Goal: Task Accomplishment & Management: Use online tool/utility

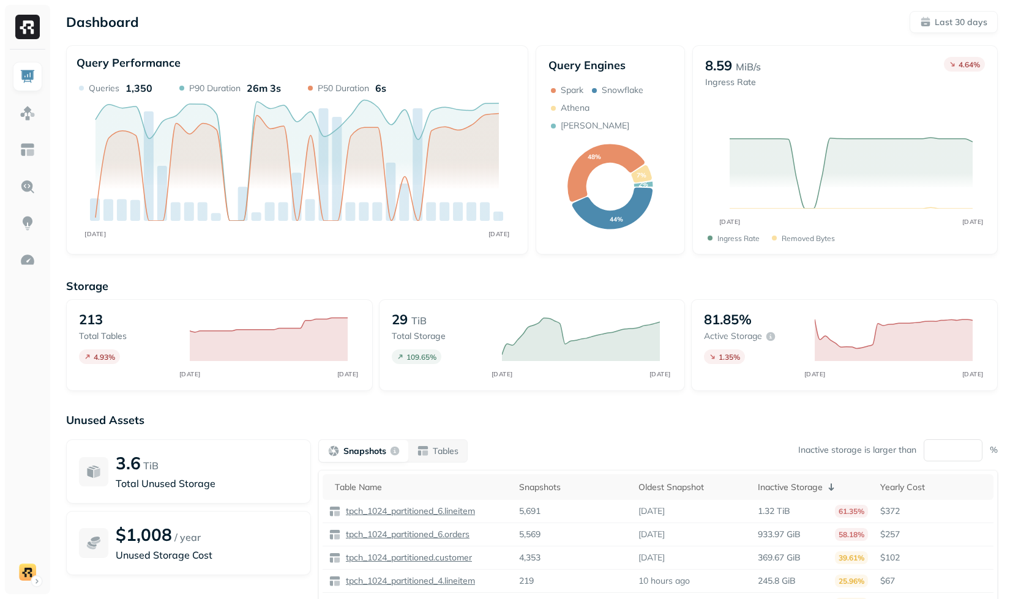
scroll to position [82, 0]
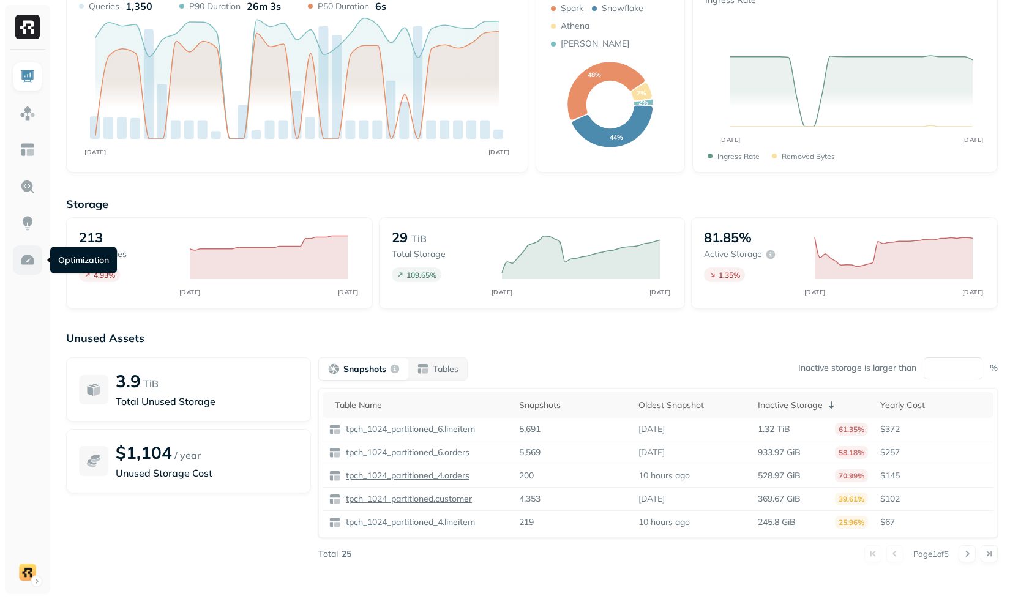
click at [26, 258] on img at bounding box center [28, 260] width 16 height 16
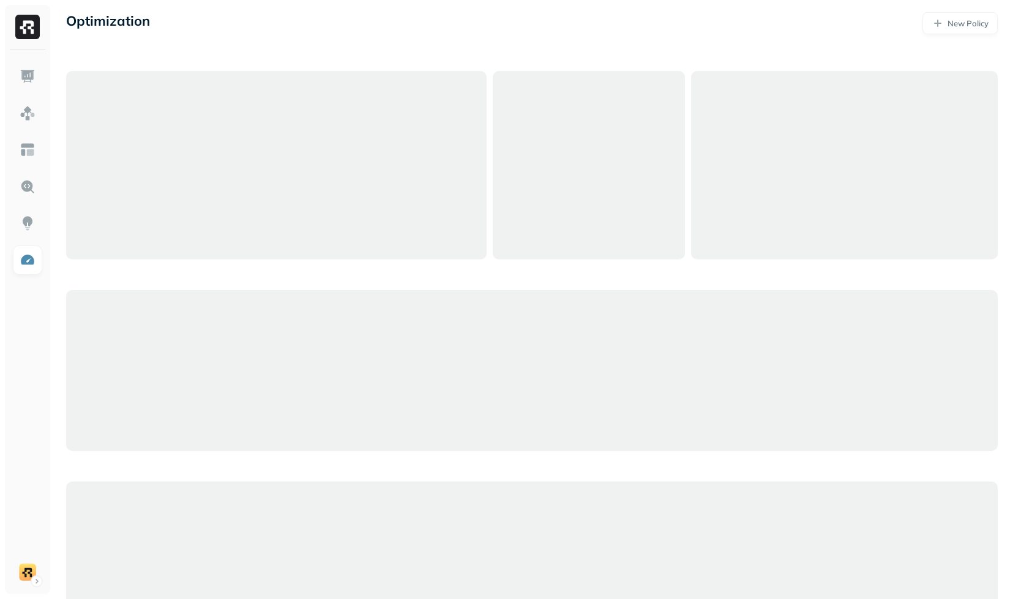
scroll to position [82, 0]
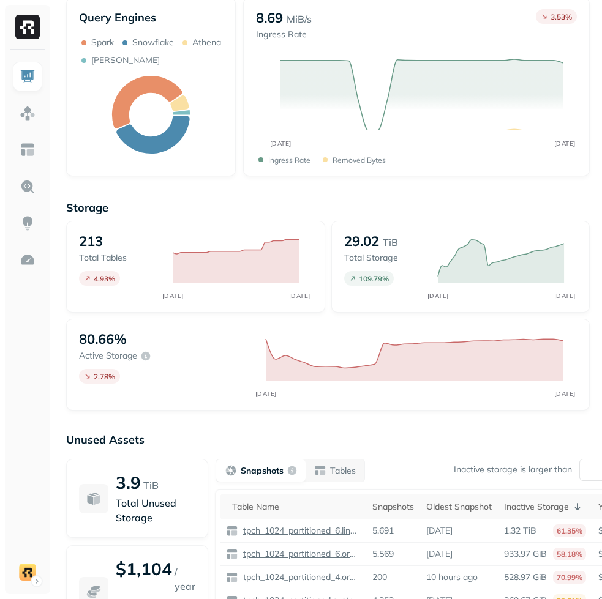
scroll to position [366, 0]
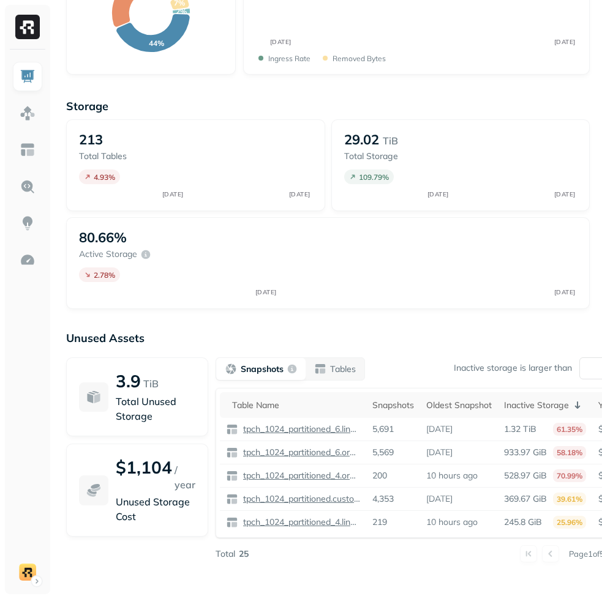
scroll to position [366, 0]
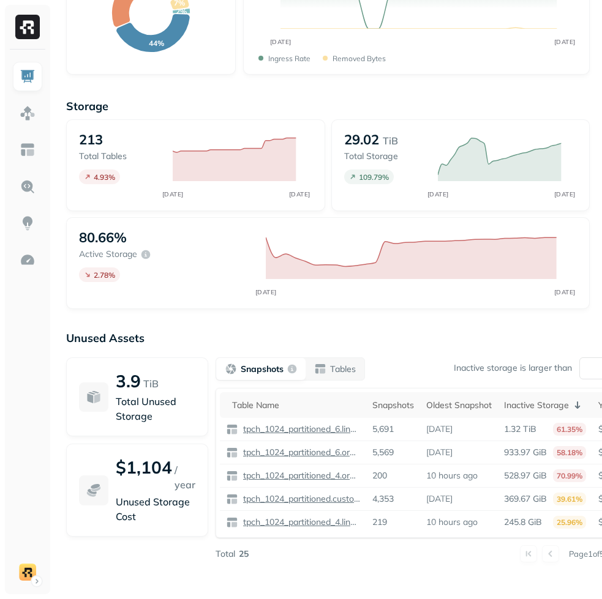
click at [483, 348] on div "Unused Assets 3.9 TiB Total Unused Storage $1,104 / year Unused Storage Cost Sn…" at bounding box center [328, 453] width 524 height 245
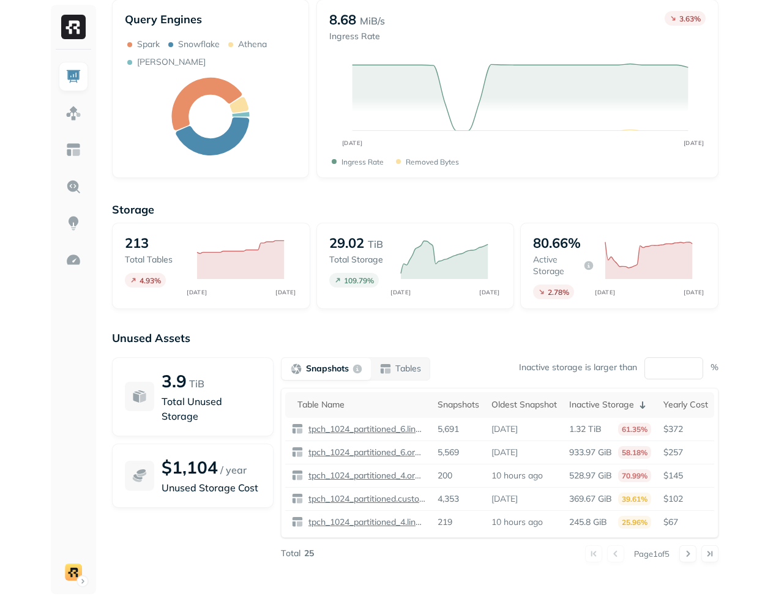
scroll to position [268, 0]
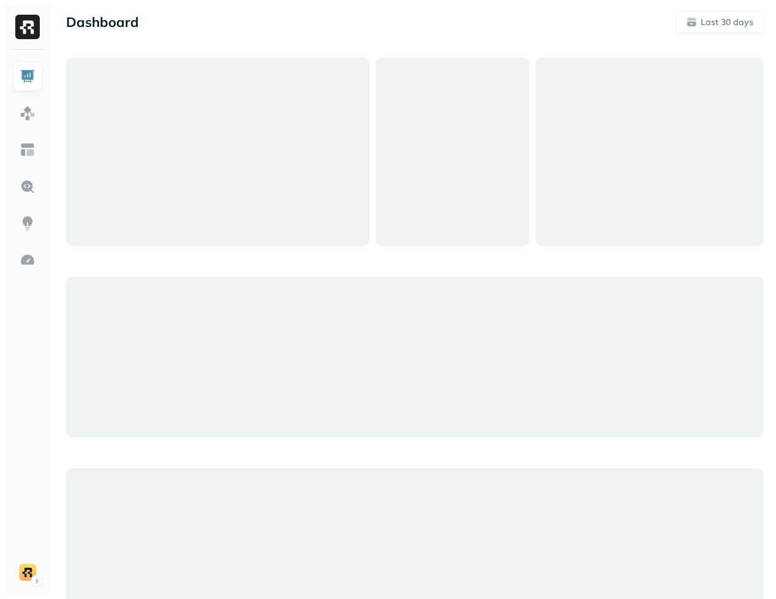
scroll to position [800, 0]
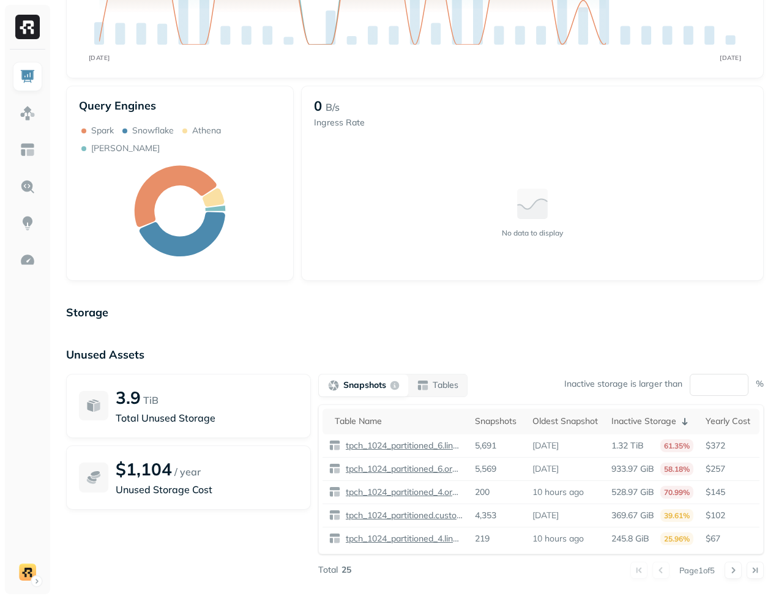
click at [372, 306] on p "Storage" at bounding box center [415, 313] width 698 height 14
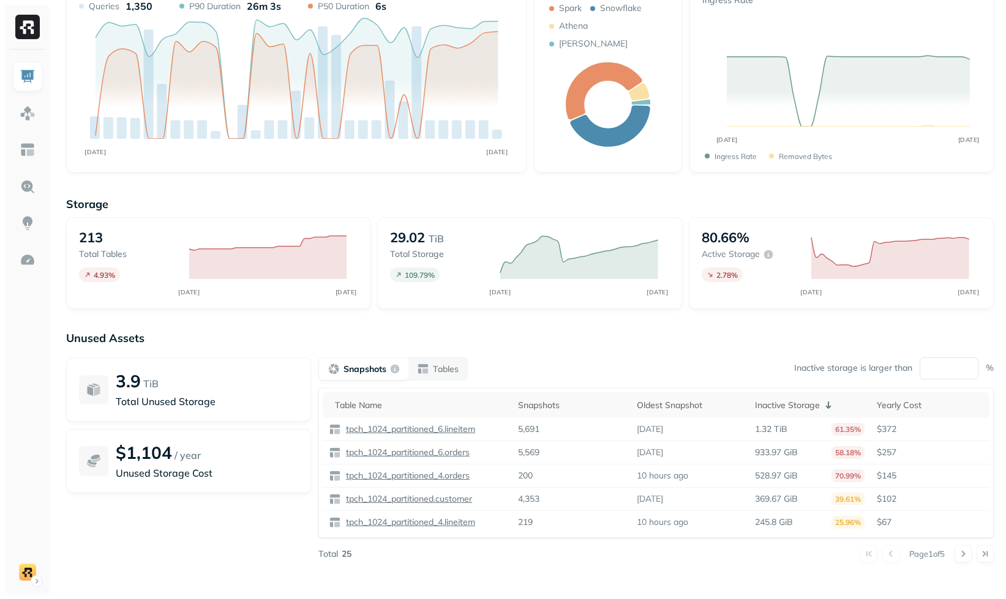
scroll to position [0, 0]
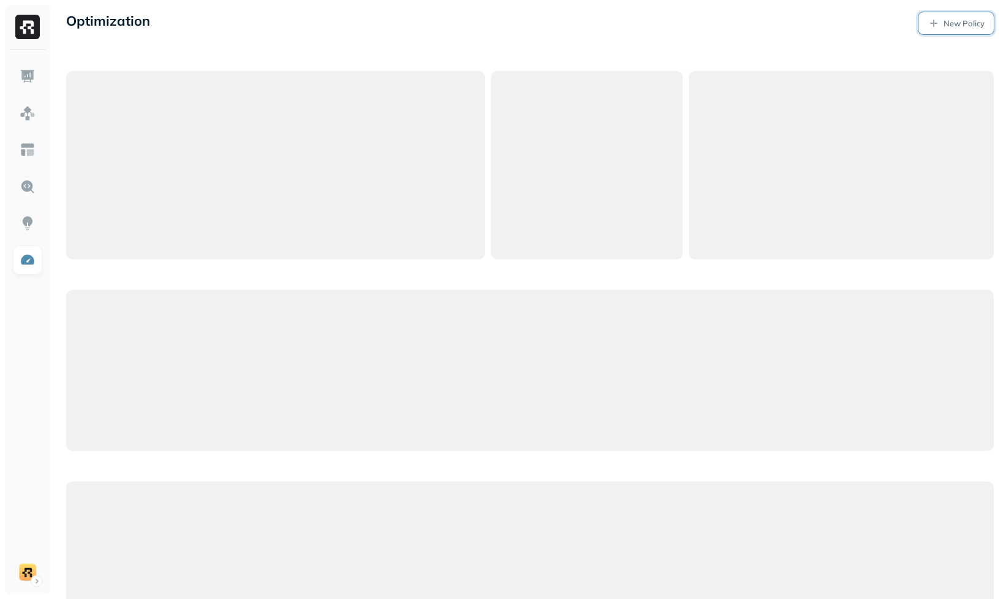
click at [925, 20] on link "New Policy" at bounding box center [956, 23] width 75 height 22
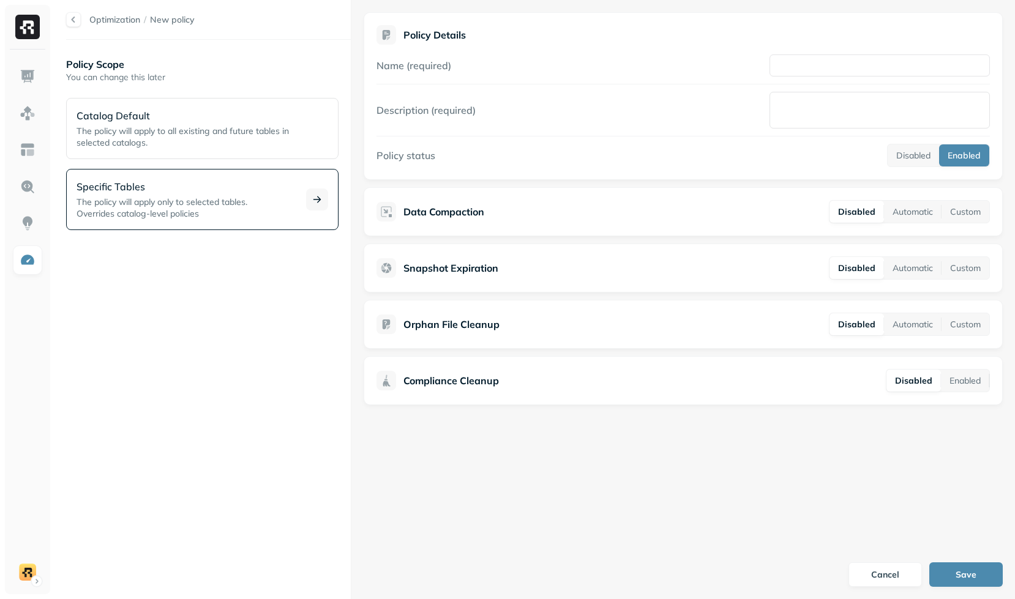
click at [182, 195] on div "Specific Tables The policy will apply only to selected tables. Overrides catalo…" at bounding box center [189, 199] width 225 height 40
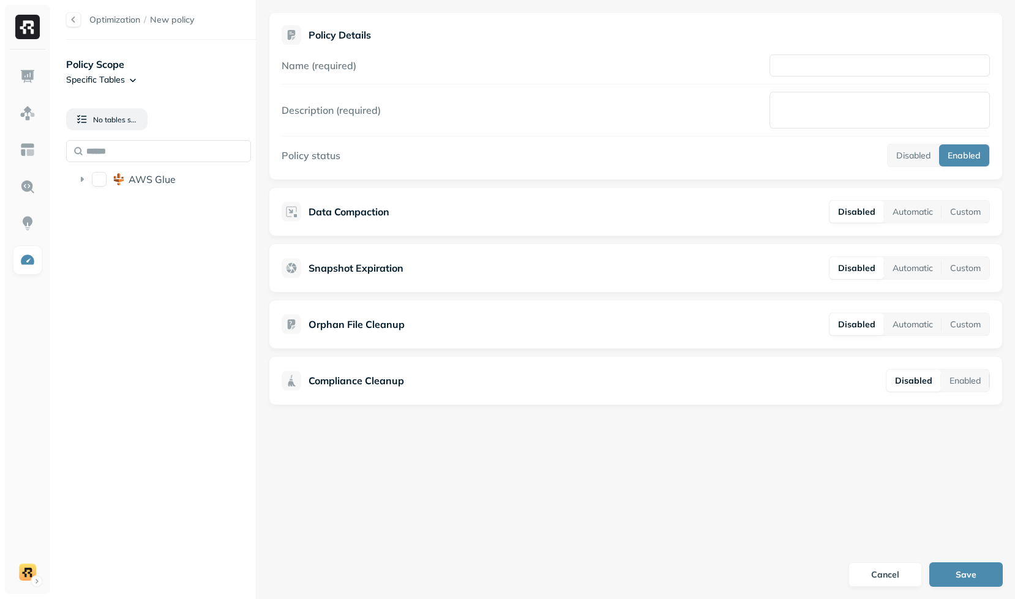
click at [81, 187] on div "Optimization / New policy Policy Scope Specific Tables No tables selected AWS G…" at bounding box center [534, 299] width 961 height 599
click at [259, 170] on div "Policy Details Name (required) Description (required) Policy status Disabled En…" at bounding box center [636, 209] width 759 height 418
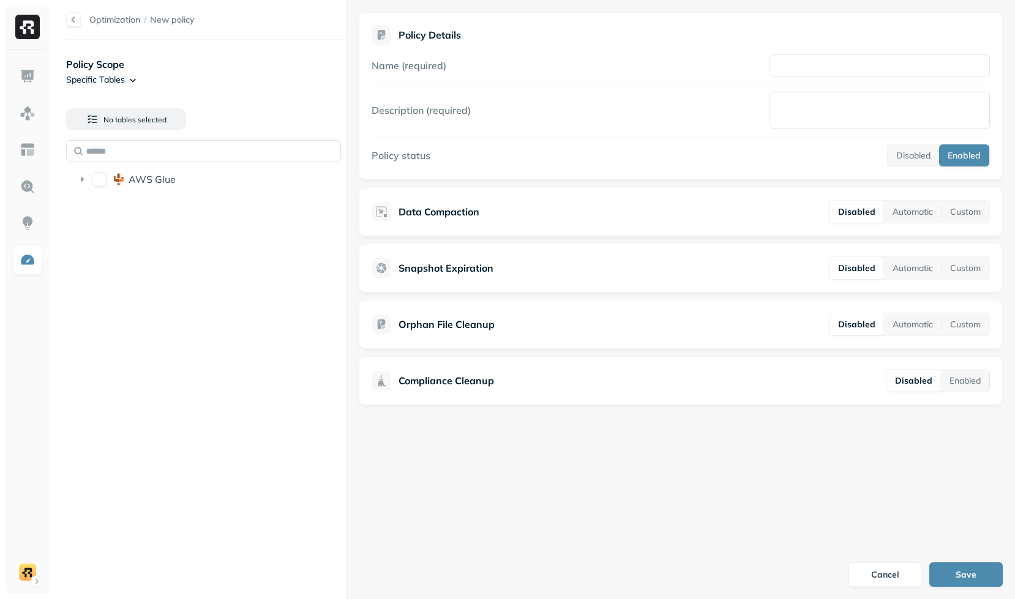
click at [373, 173] on div "Optimization / New policy Policy Scope Specific Tables No tables selected AWS G…" at bounding box center [534, 299] width 961 height 599
click at [212, 184] on div "AWS Glue" at bounding box center [244, 179] width 231 height 12
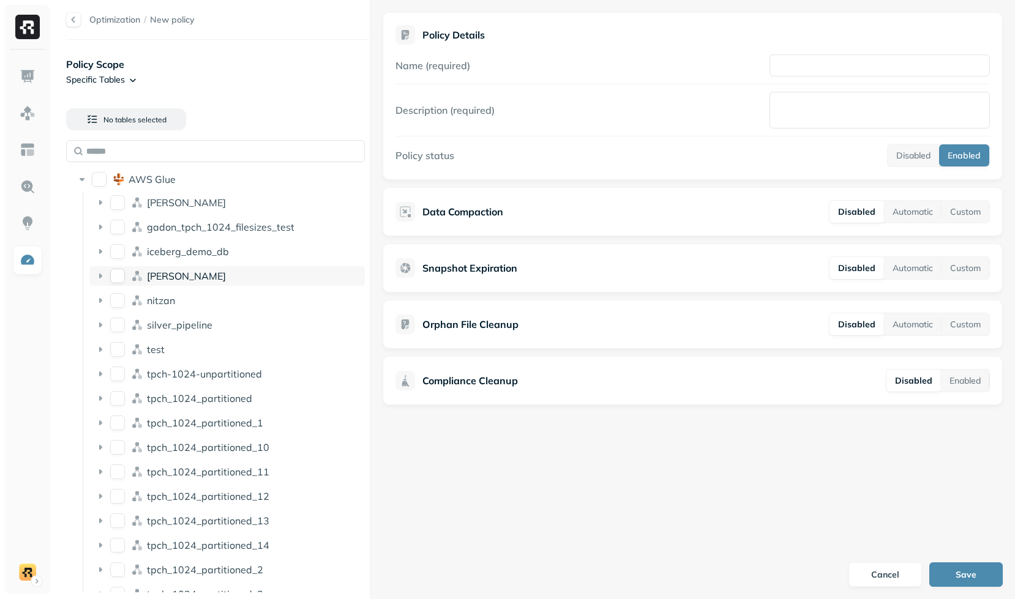
click at [171, 279] on div "lee" at bounding box center [254, 276] width 214 height 12
click at [148, 393] on span "nitzan" at bounding box center [161, 399] width 28 height 12
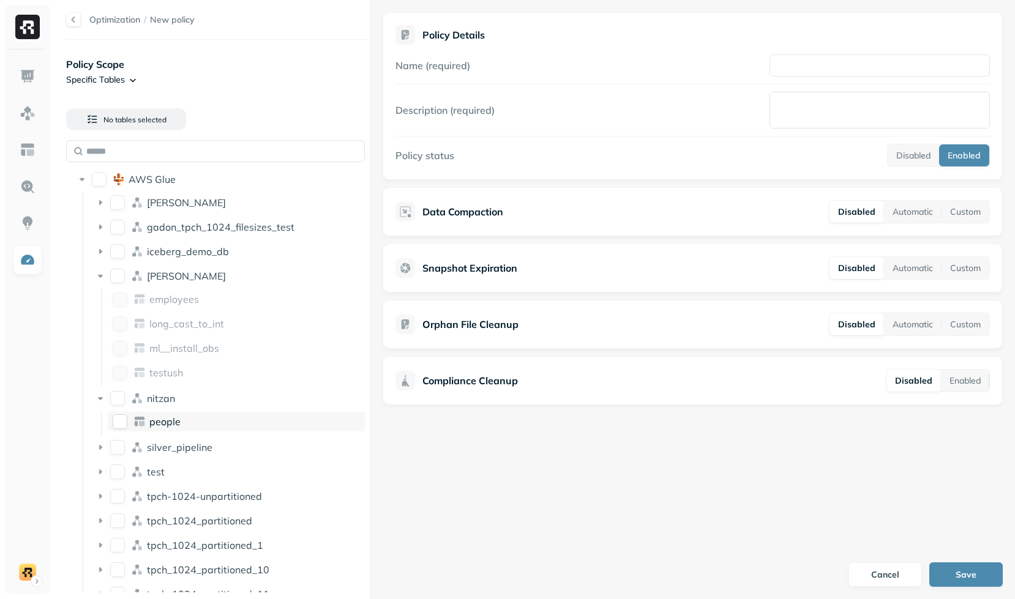
click at [139, 423] on icon at bounding box center [142, 423] width 6 height 5
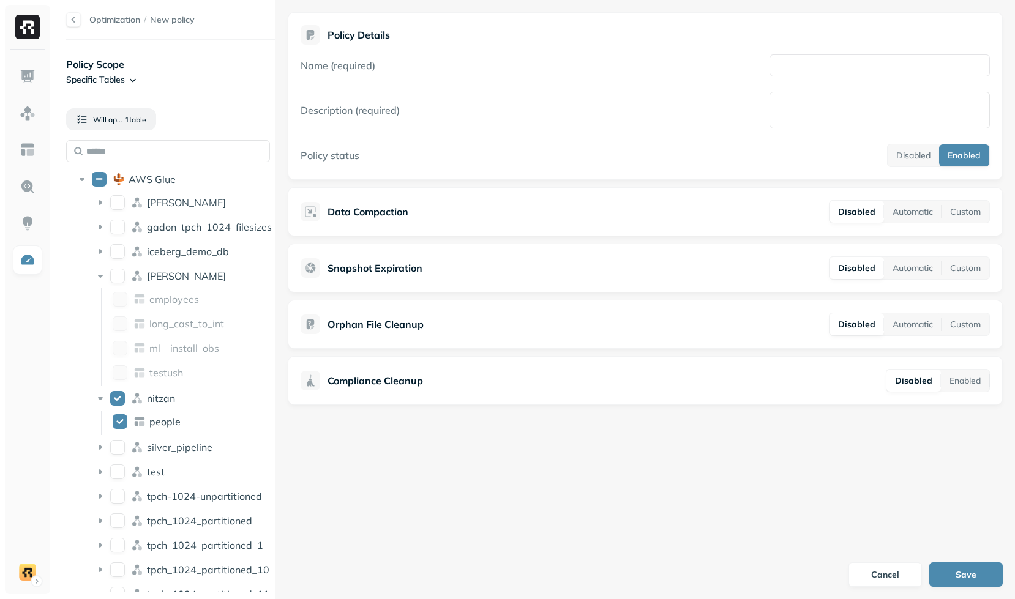
click at [275, 168] on div at bounding box center [275, 299] width 1 height 599
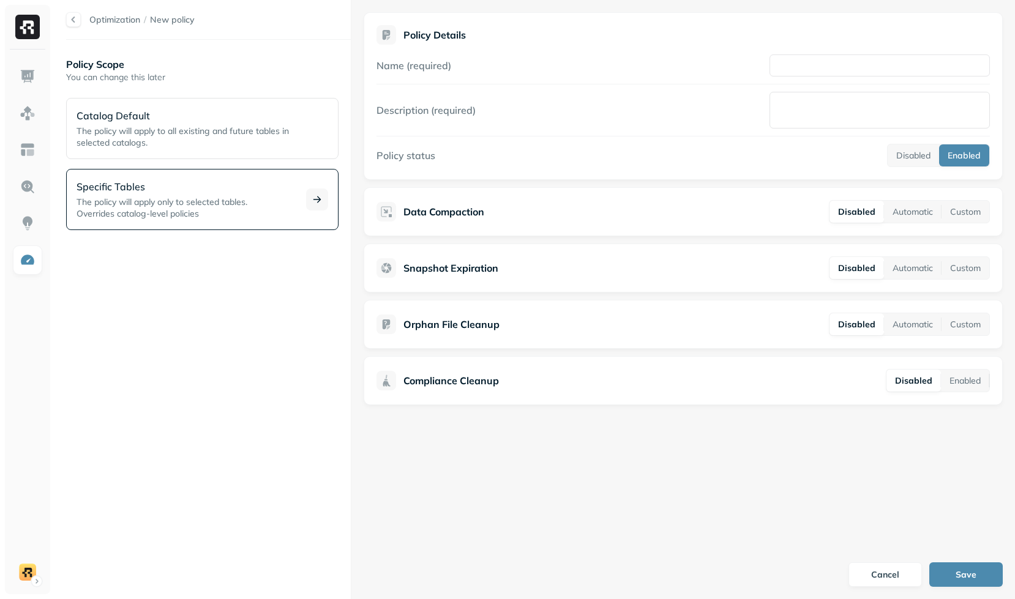
click at [227, 204] on span "The policy will apply only to selected tables." at bounding box center [162, 202] width 171 height 11
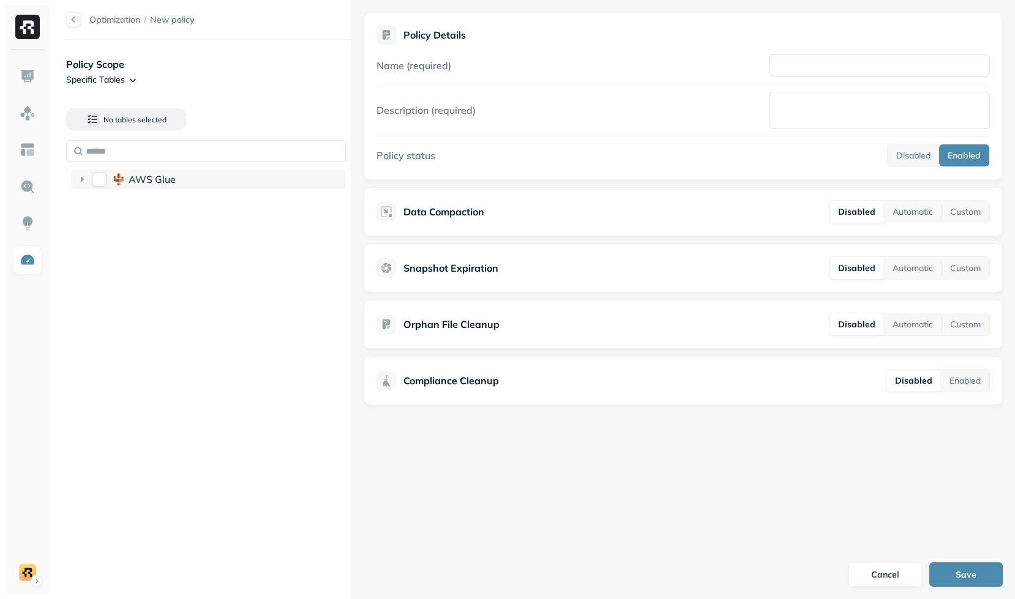
click at [137, 187] on div "AWS Glue" at bounding box center [208, 180] width 275 height 20
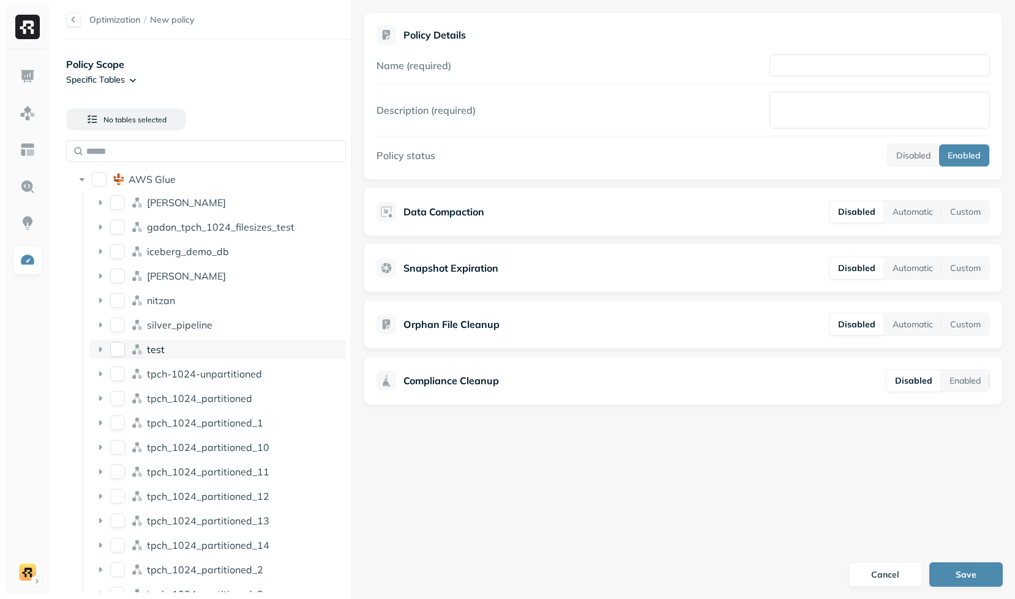
click at [148, 351] on span "test" at bounding box center [156, 350] width 18 height 12
click at [163, 399] on span "pupils" at bounding box center [163, 397] width 28 height 12
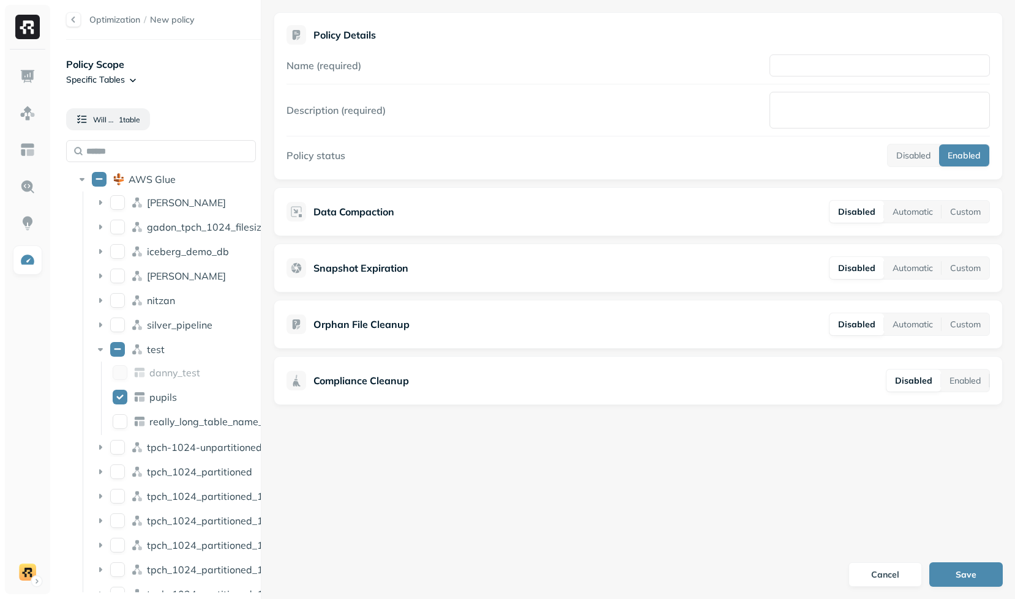
click at [258, 248] on div "Optimization / New policy Policy Scope Specific Tables Will apply to 1 table AW…" at bounding box center [534, 299] width 961 height 599
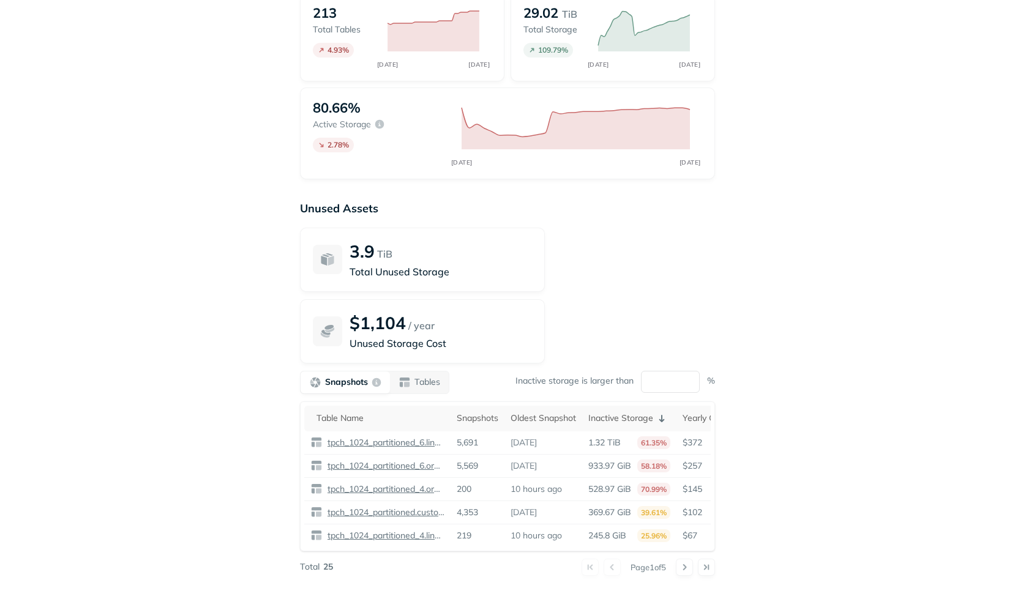
scroll to position [82, 0]
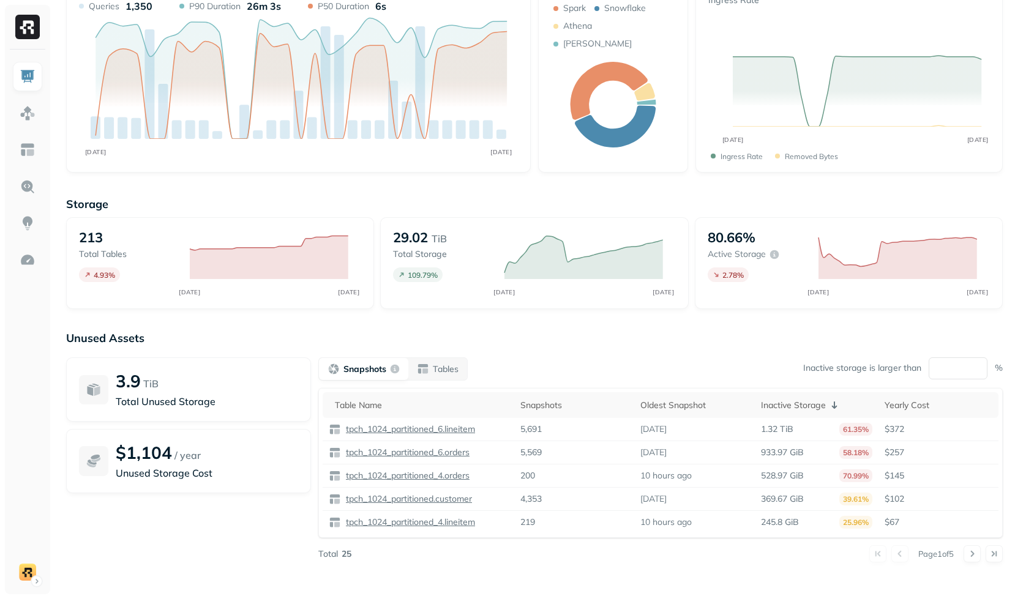
click at [641, 352] on div "Unused Assets 3.9 TiB Total Unused Storage $1,104 / year Unused Storage Cost Sn…" at bounding box center [534, 453] width 937 height 245
click at [15, 268] on link at bounding box center [27, 260] width 29 height 29
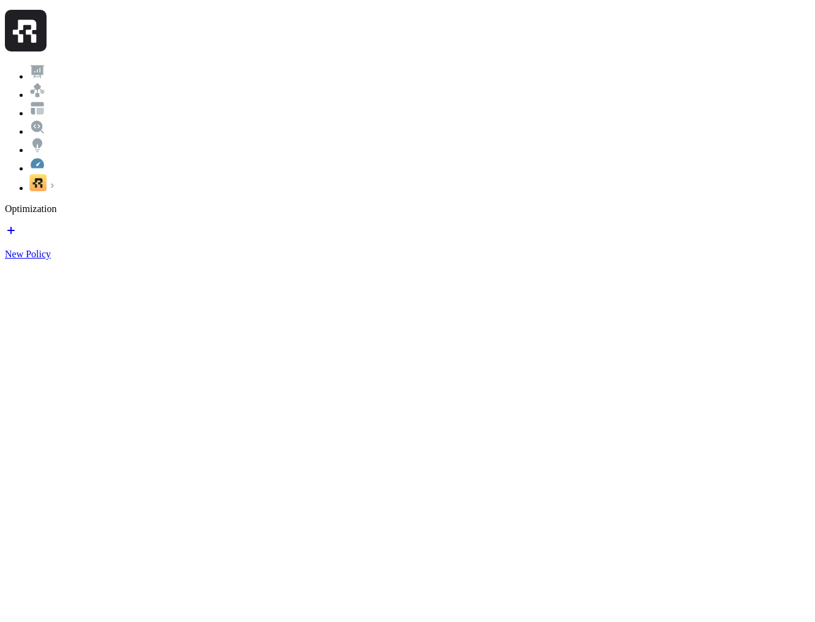
click at [738, 203] on div "Optimization New Policy" at bounding box center [407, 231] width 805 height 56
click at [743, 228] on link "New Policy" at bounding box center [407, 244] width 805 height 32
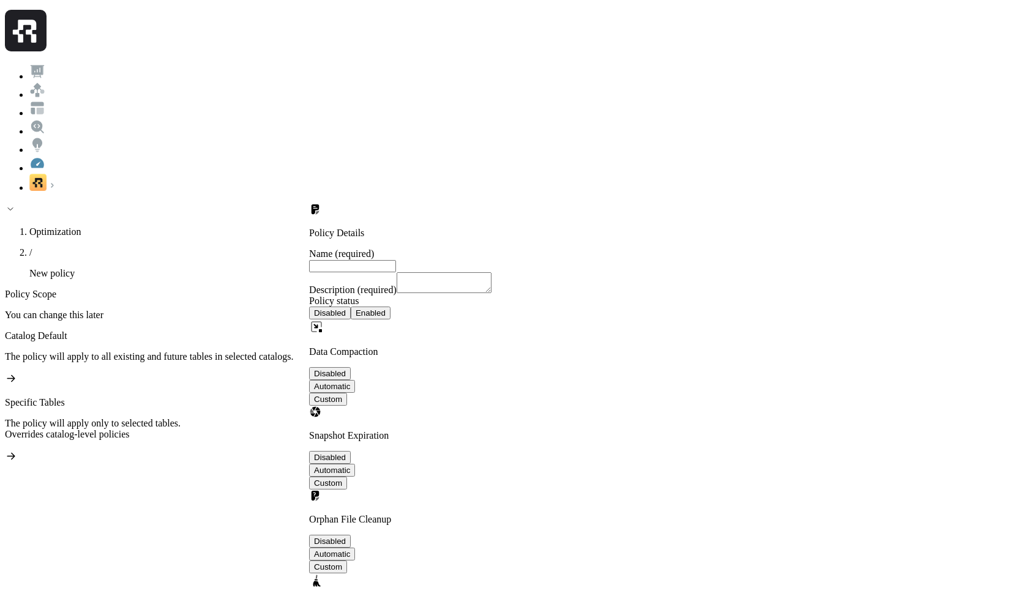
click at [217, 397] on div "Specific Tables The policy will apply only to selected tables. Overrides catalo…" at bounding box center [157, 431] width 304 height 68
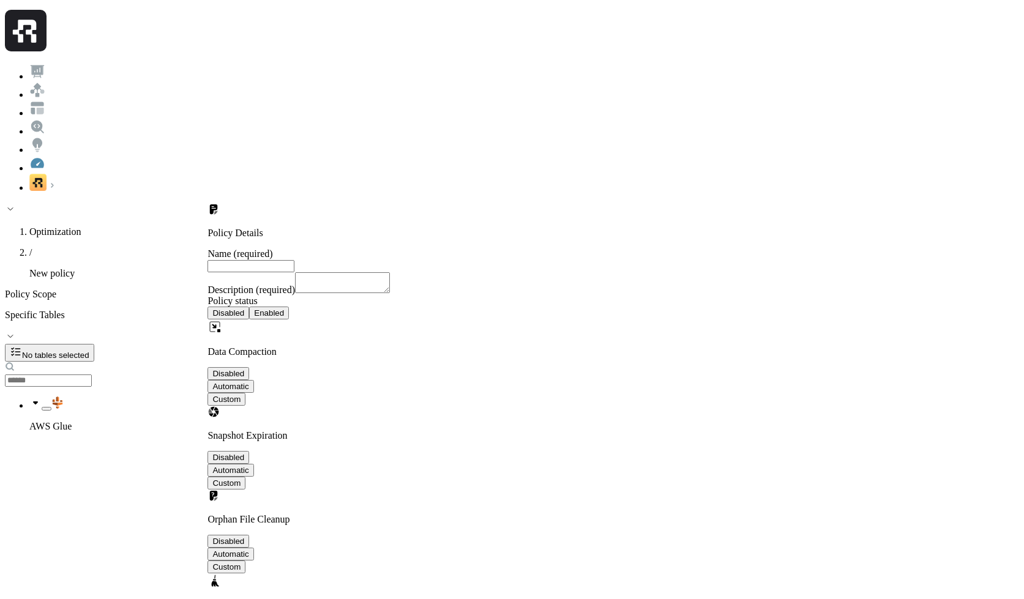
click at [145, 203] on div "Optimization / New policy Policy Scope Specific Tables No tables selected AWS G…" at bounding box center [512, 431] width 1015 height 457
click at [89, 351] on span "No tables selected" at bounding box center [55, 355] width 67 height 9
click at [132, 397] on div "AWS Glue" at bounding box center [118, 415] width 178 height 36
click at [76, 453] on button "dean" at bounding box center [71, 455] width 10 height 4
click at [118, 344] on button at bounding box center [107, 353] width 22 height 18
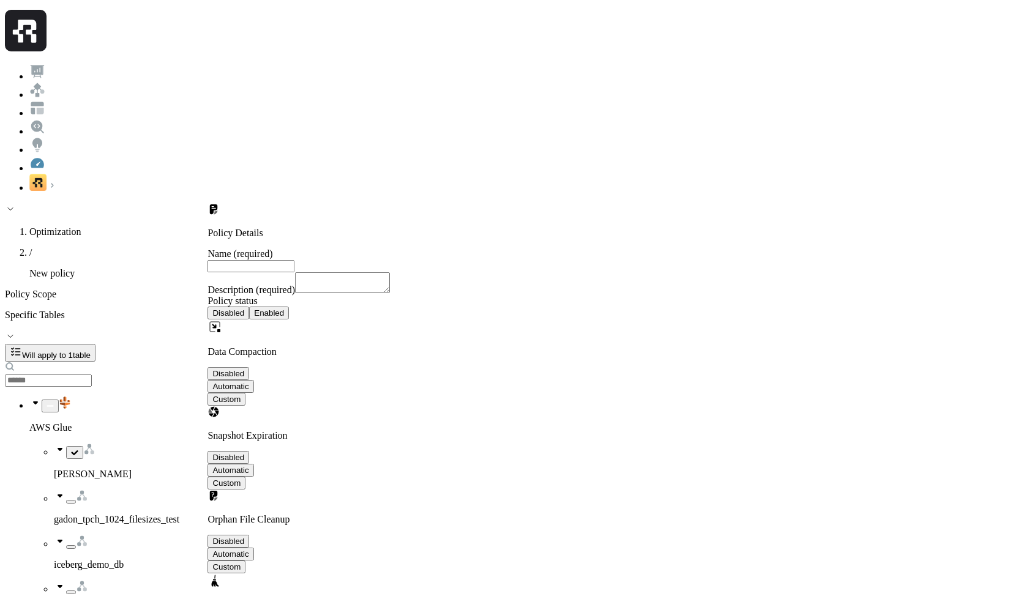
click at [115, 535] on div "iceberg_demo_db" at bounding box center [131, 553] width 154 height 36
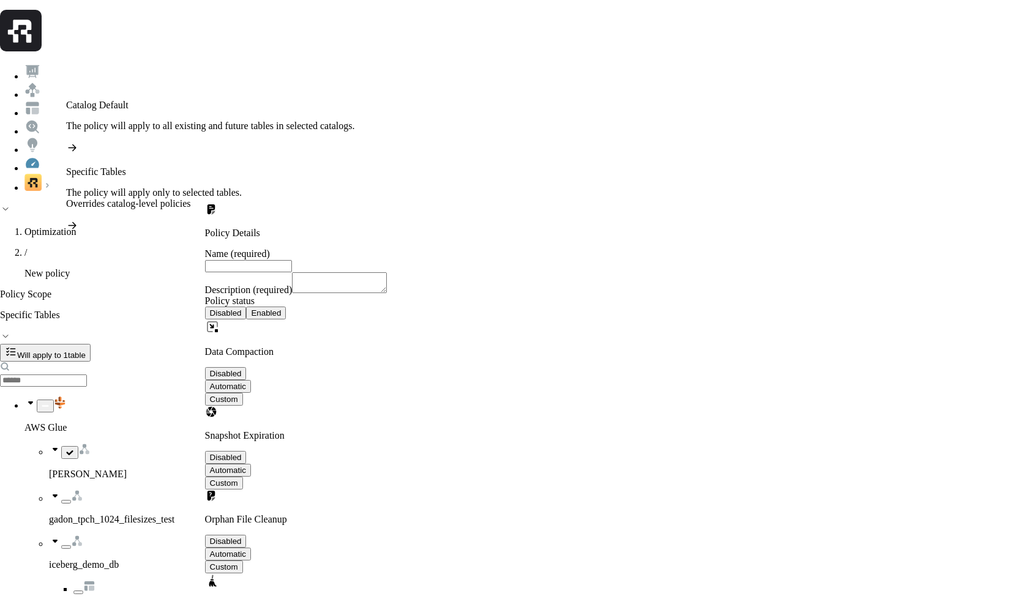
click at [124, 110] on p "Catalog Default" at bounding box center [210, 105] width 288 height 11
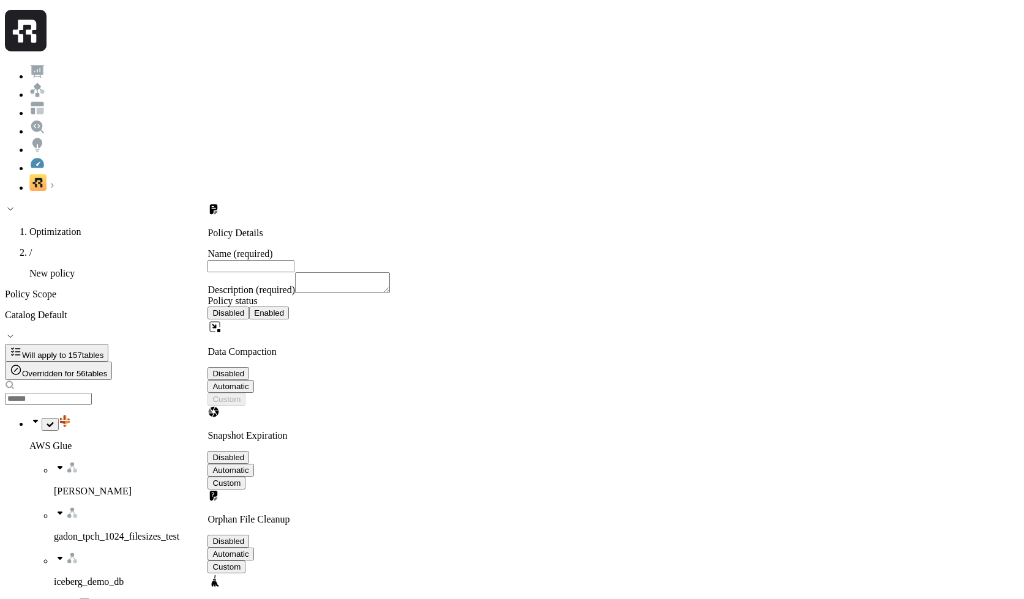
click at [112, 362] on button "Overridden for 56 table s" at bounding box center [58, 371] width 107 height 18
click at [104, 351] on span "157 table s" at bounding box center [85, 355] width 38 height 9
click at [134, 363] on button at bounding box center [123, 372] width 22 height 18
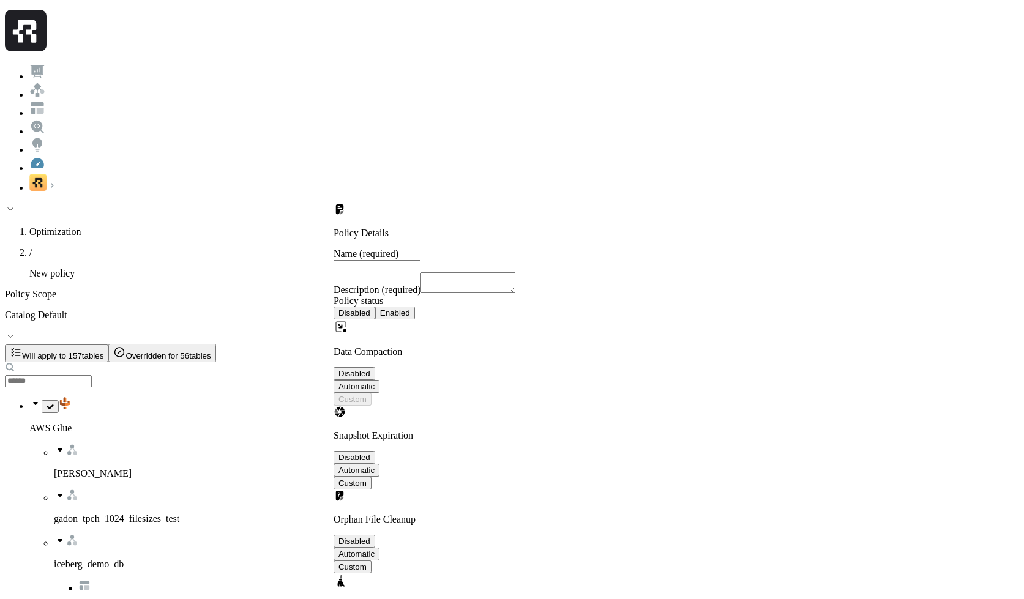
scroll to position [1241, 0]
